Goal: Task Accomplishment & Management: Manage account settings

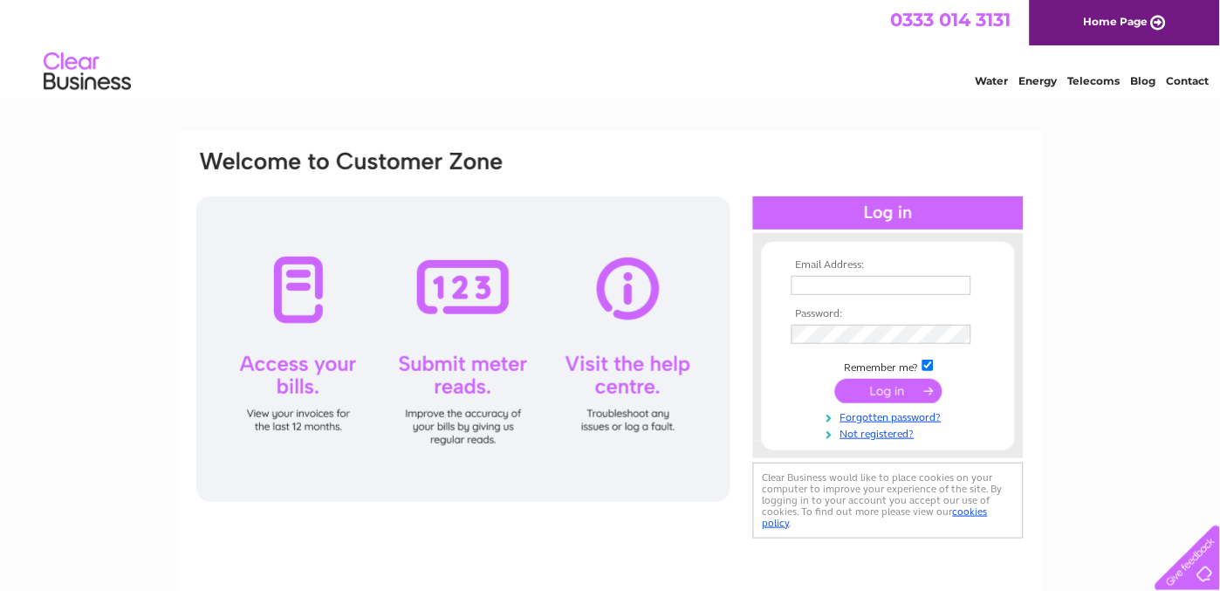
click at [870, 271] on td at bounding box center [888, 285] width 202 height 28
click at [866, 284] on input "text" at bounding box center [883, 286] width 182 height 21
type input "davidtrottmann@hotmail.com"
click at [893, 388] on input "submit" at bounding box center [888, 391] width 107 height 24
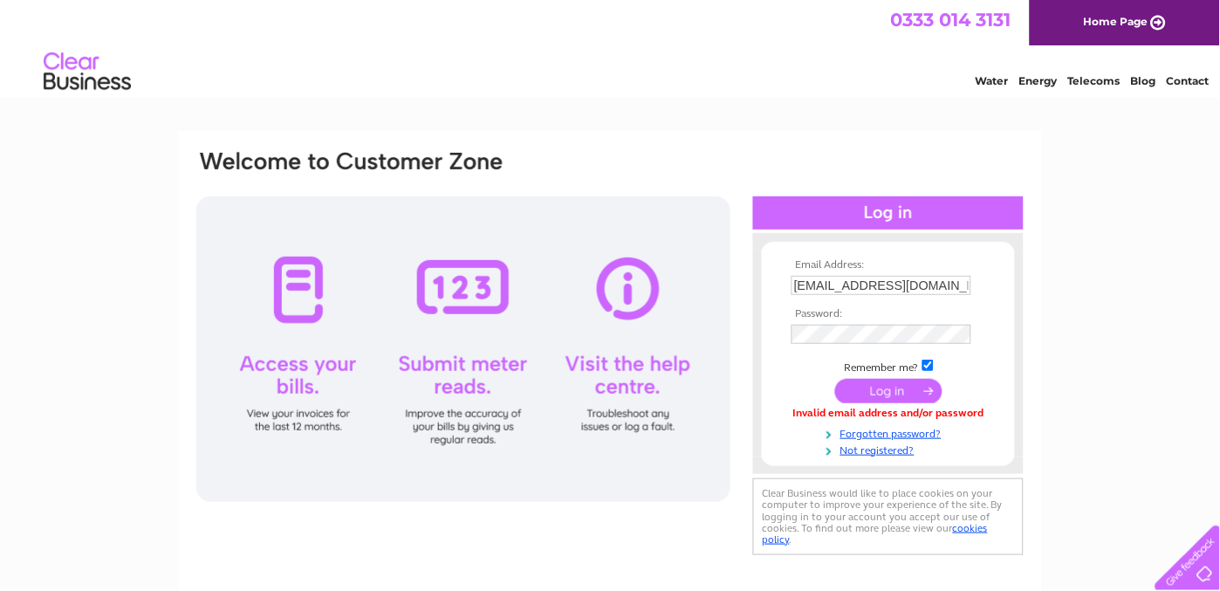
click at [888, 391] on input "submit" at bounding box center [888, 391] width 107 height 24
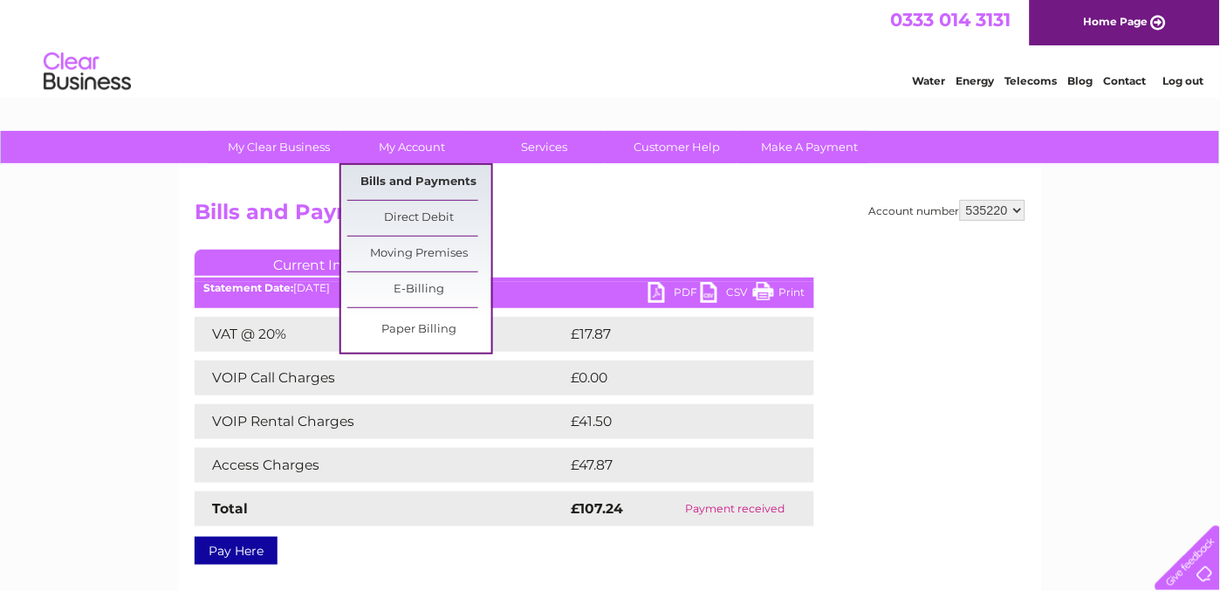
click at [403, 178] on link "Bills and Payments" at bounding box center [419, 182] width 144 height 35
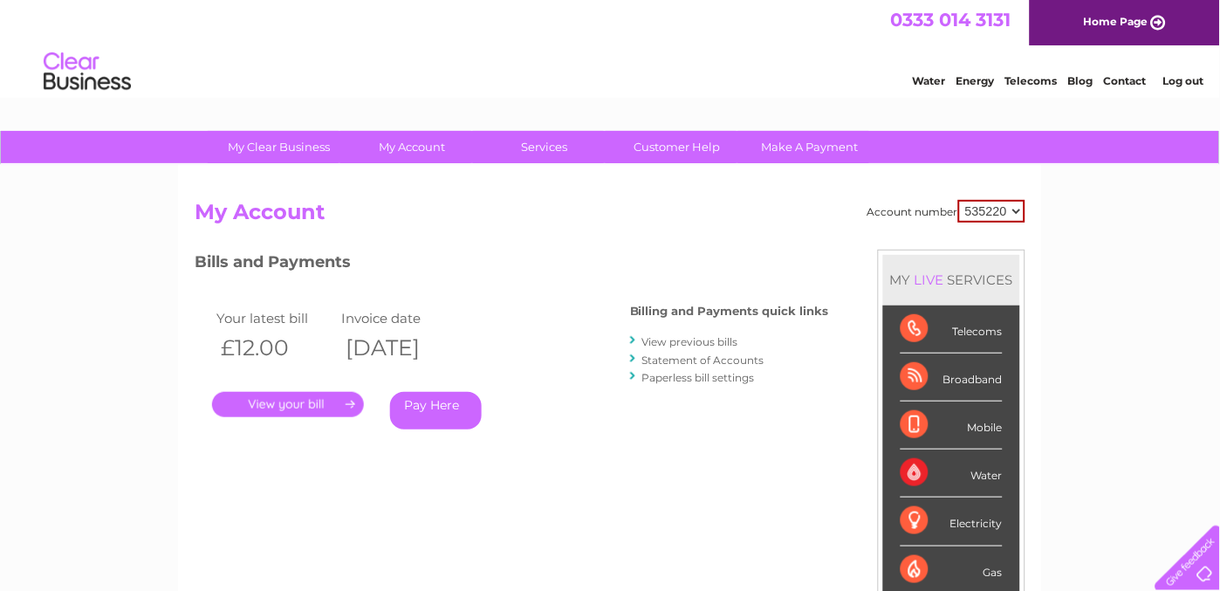
click at [290, 405] on link "." at bounding box center [288, 404] width 152 height 25
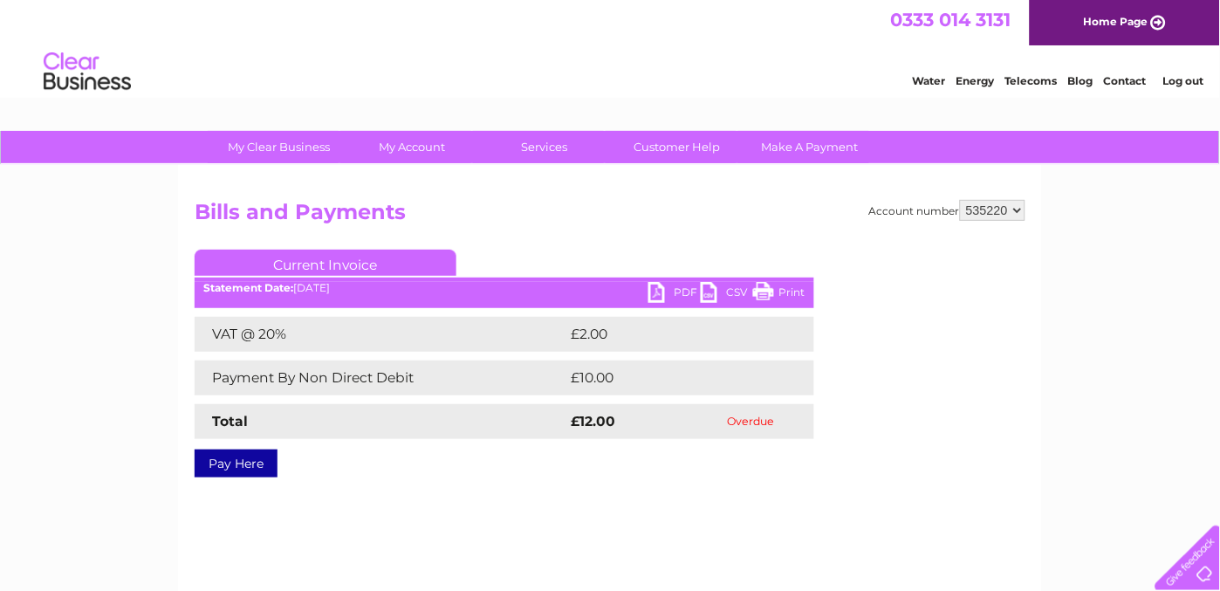
click at [675, 286] on link "PDF" at bounding box center [674, 294] width 52 height 25
click at [1183, 74] on link "Log out" at bounding box center [1182, 80] width 41 height 13
